Goal: Transaction & Acquisition: Purchase product/service

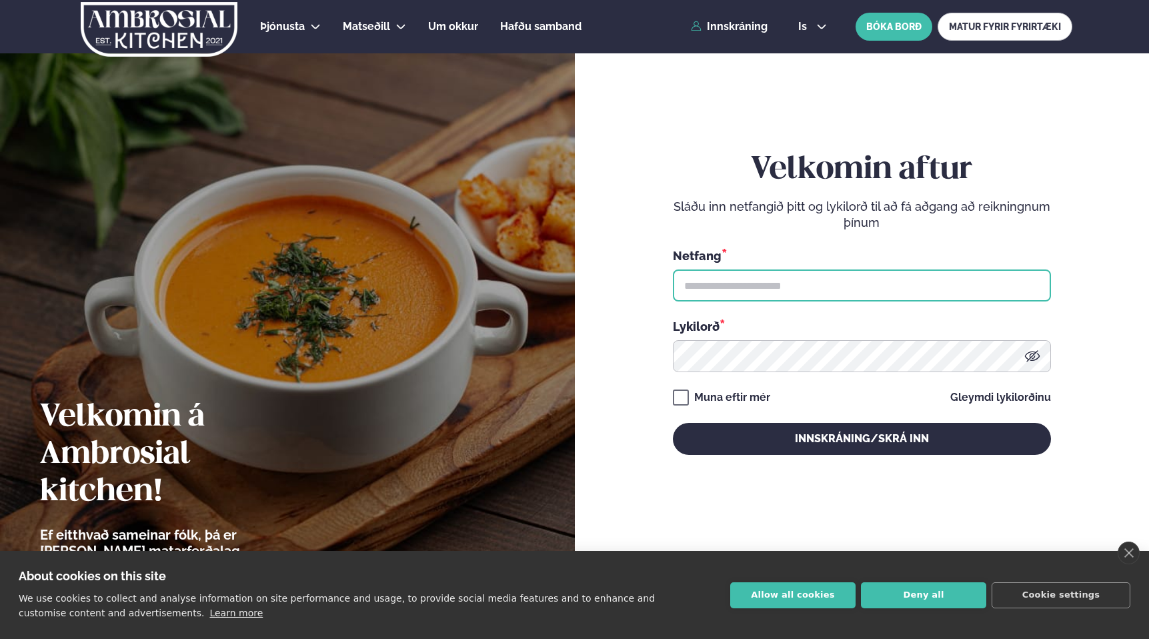
click at [768, 287] on input "text" at bounding box center [862, 285] width 378 height 32
type input "**********"
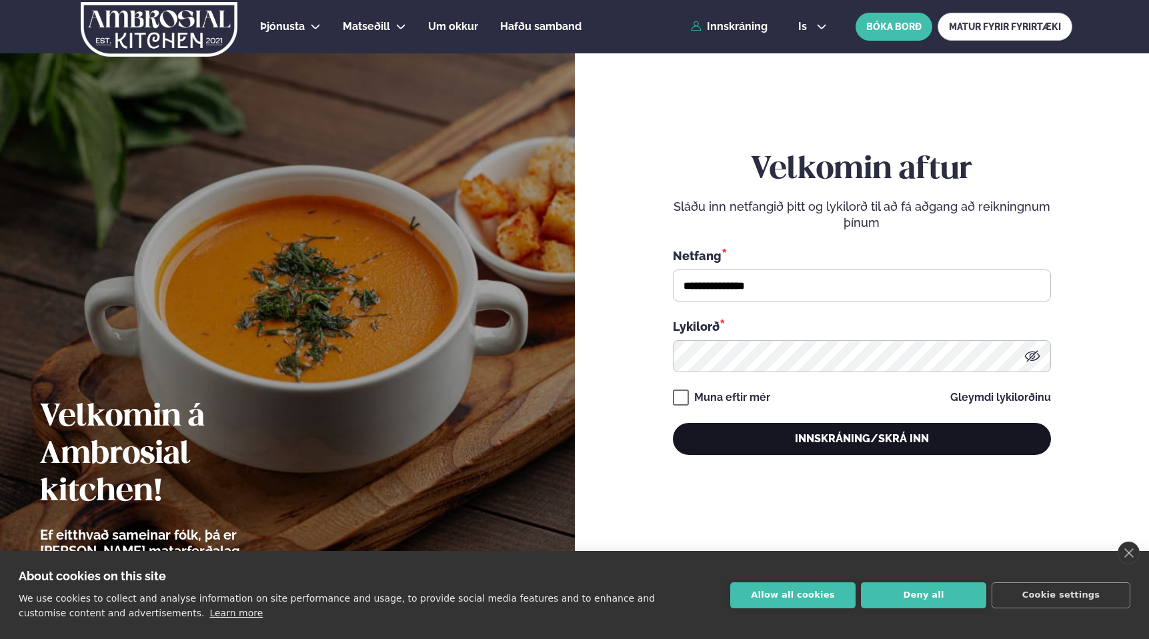
click at [769, 441] on button "Innskráning/Skrá inn" at bounding box center [862, 439] width 378 height 32
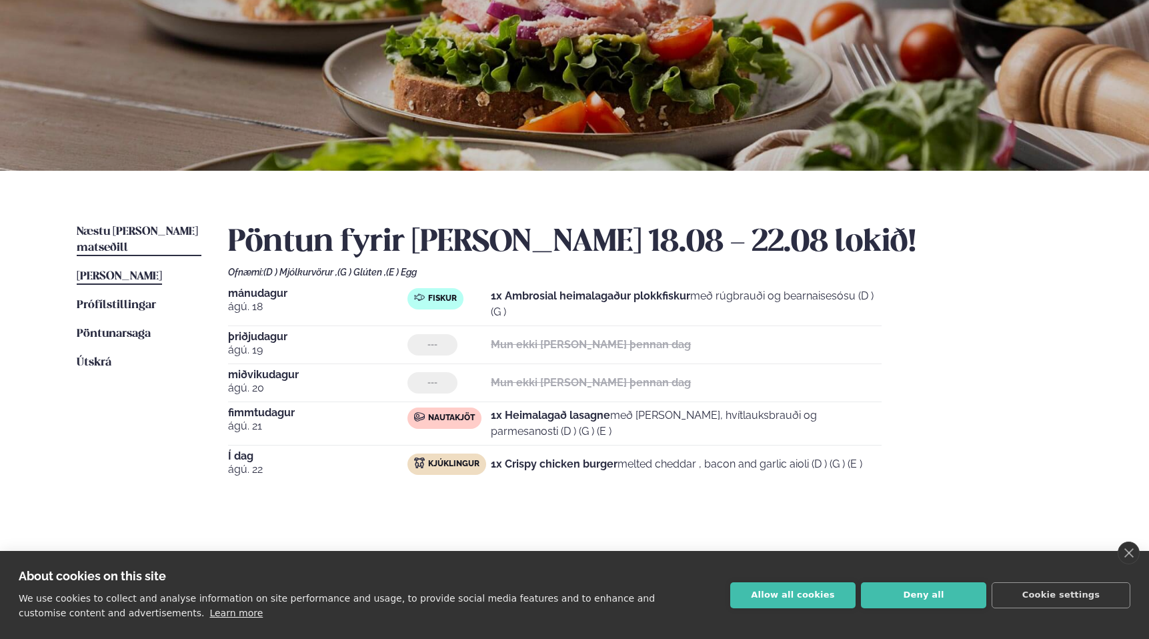
click at [127, 231] on span "Næstu [PERSON_NAME] matseðill" at bounding box center [137, 239] width 121 height 27
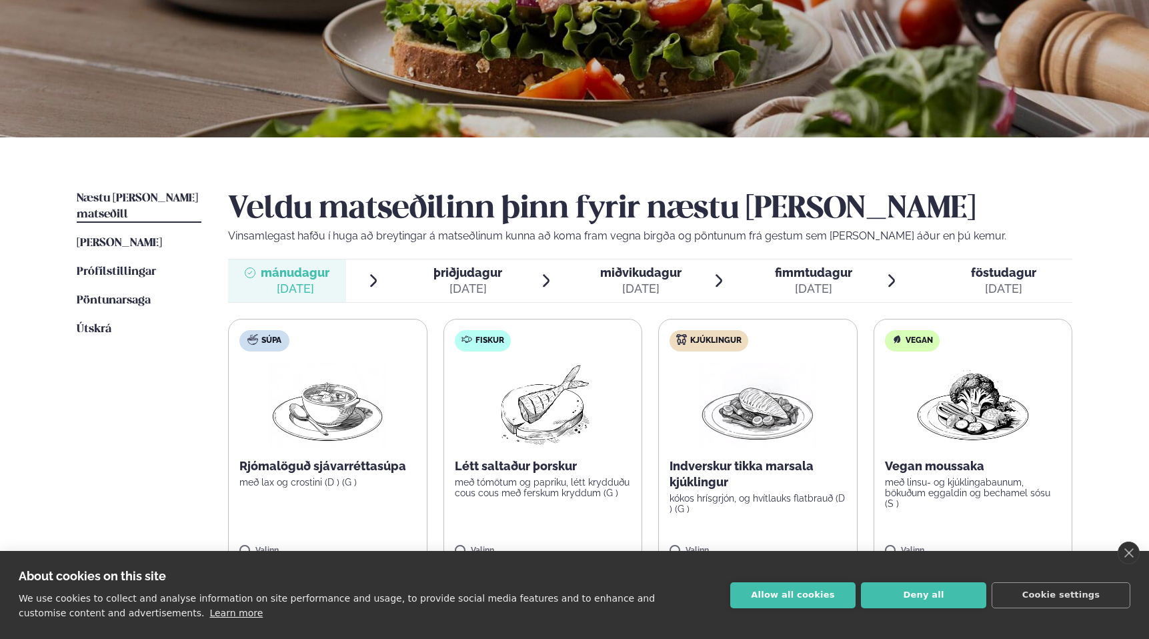
scroll to position [251, 0]
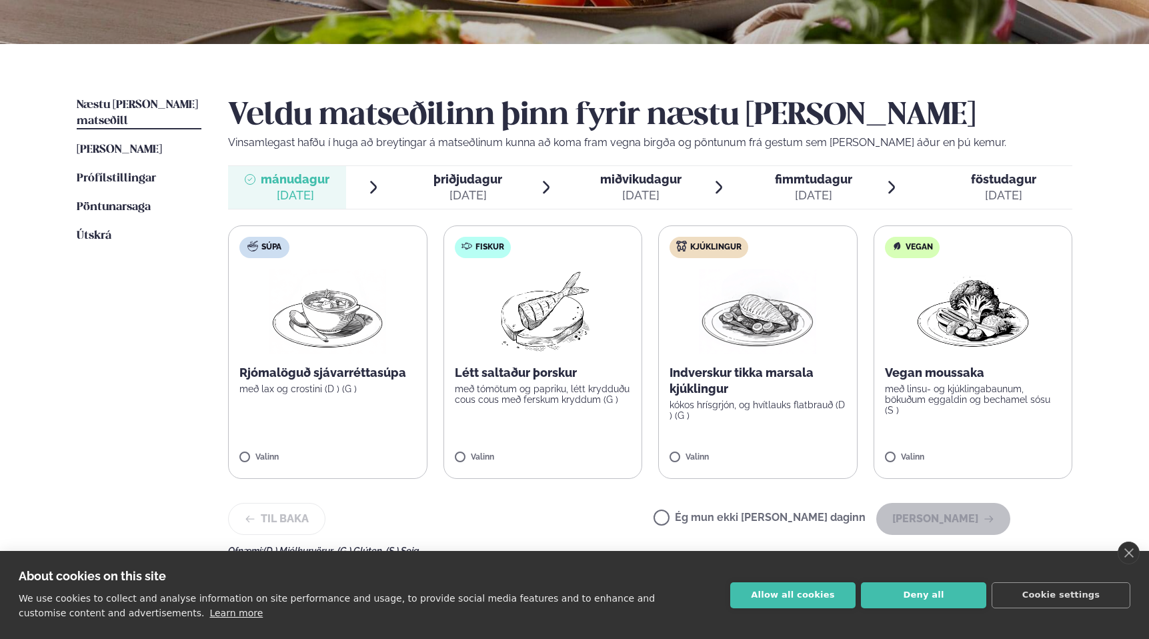
click at [594, 431] on label "Fiskur Létt saltaður þorskur með tómötum og papriku, létt krydduðu cous cous me…" at bounding box center [542, 351] width 199 height 253
click at [923, 515] on button "[PERSON_NAME]" at bounding box center [943, 519] width 134 height 32
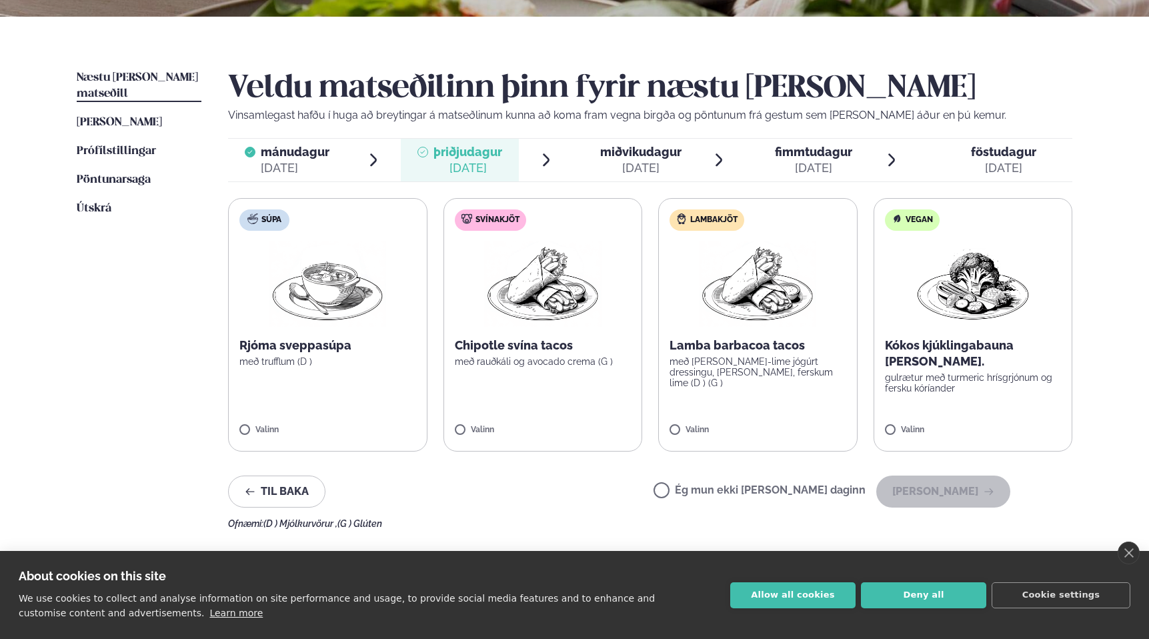
scroll to position [282, 0]
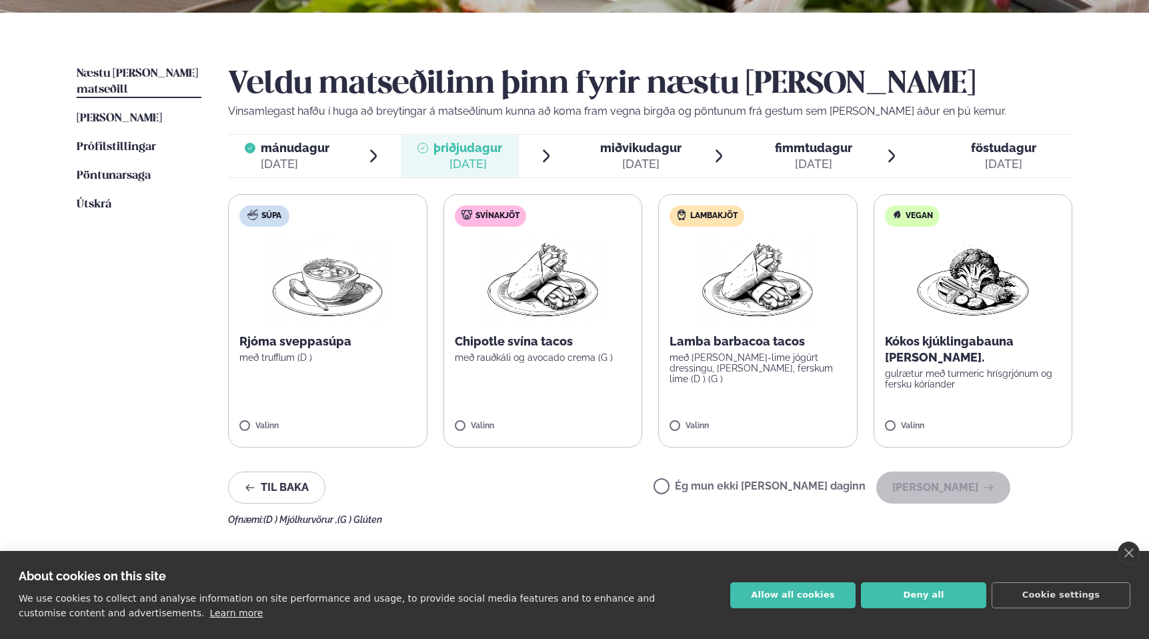
click at [708, 485] on label "Ég mun ekki [PERSON_NAME] daginn" at bounding box center [759, 488] width 212 height 14
click at [929, 483] on button "[PERSON_NAME]" at bounding box center [943, 487] width 134 height 32
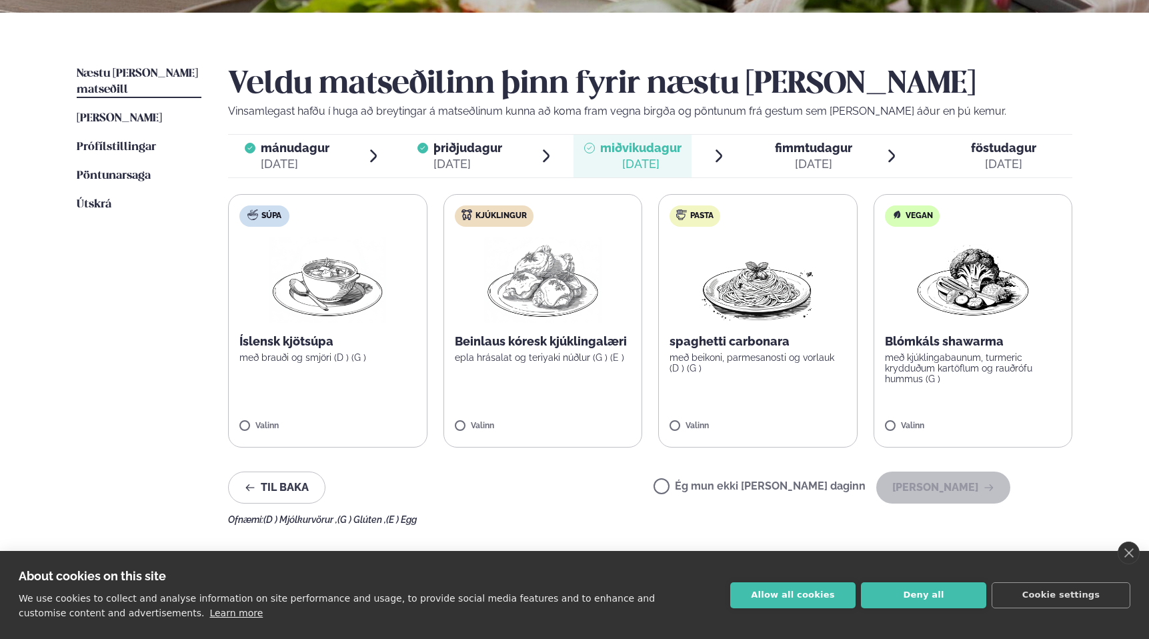
click at [605, 419] on label "Kjúklingur Beinlaus kóresk kjúklingalæri epla hrásalat og teriyaki núðlur (G ) …" at bounding box center [542, 320] width 199 height 253
click at [961, 487] on button "[PERSON_NAME]" at bounding box center [943, 487] width 134 height 32
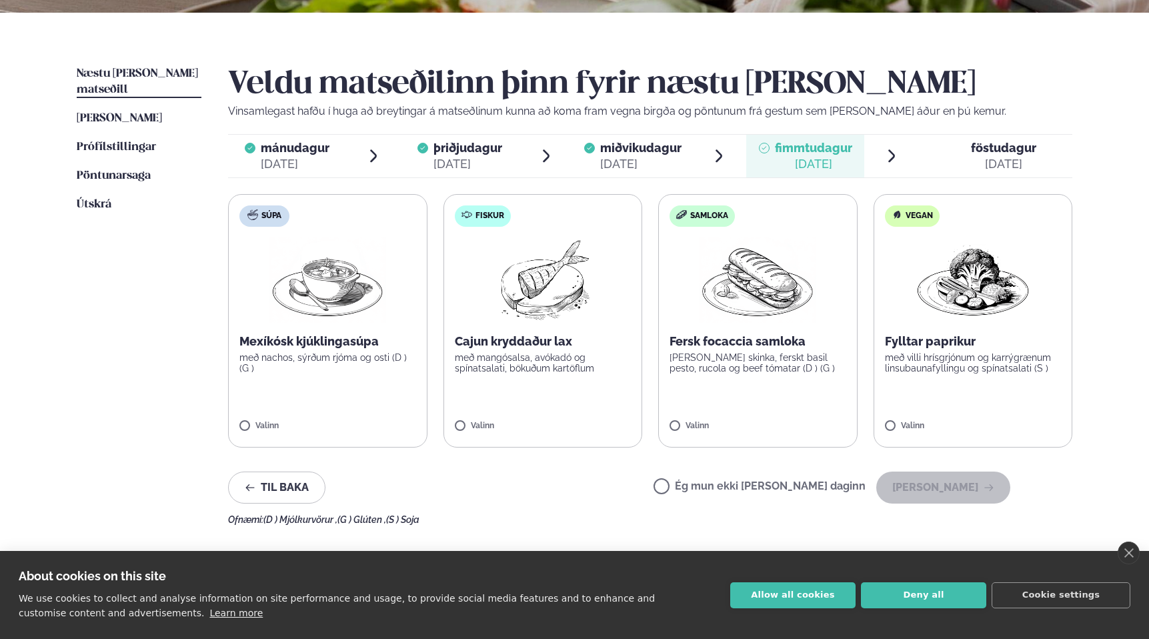
click at [713, 486] on label "Ég mun ekki [PERSON_NAME] daginn" at bounding box center [759, 488] width 212 height 14
click at [955, 479] on button "[PERSON_NAME]" at bounding box center [943, 487] width 134 height 32
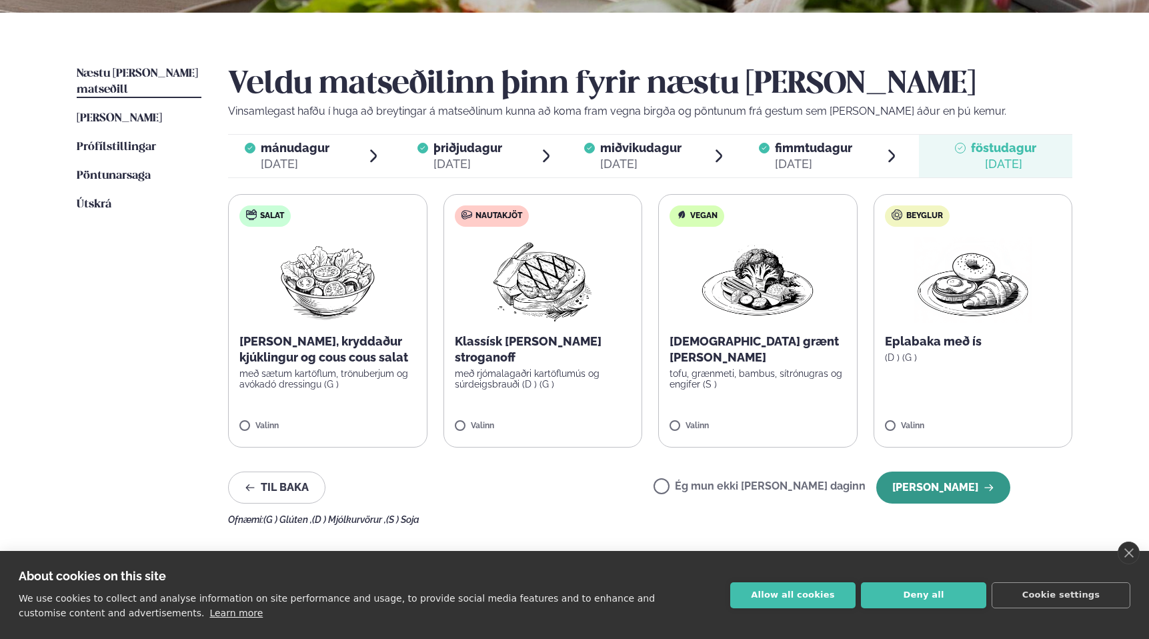
click at [892, 487] on button "[PERSON_NAME]" at bounding box center [943, 487] width 134 height 32
